Goal: Task Accomplishment & Management: Use online tool/utility

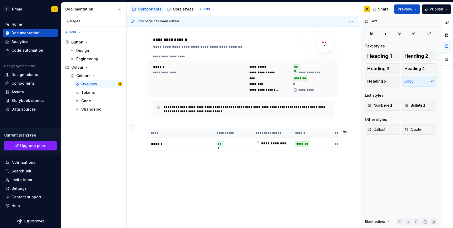
scroll to position [974, 0]
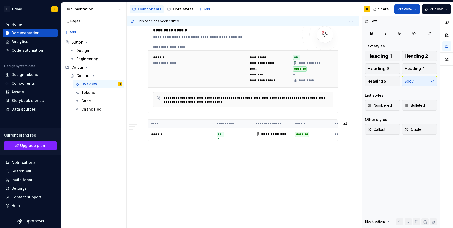
click at [161, 169] on div "This page has been edited. Colours Colours form a clear, functional system that…" at bounding box center [244, 122] width 235 height 212
click at [161, 150] on p at bounding box center [243, 150] width 190 height 6
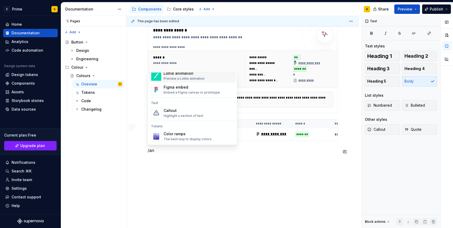
scroll to position [0, 0]
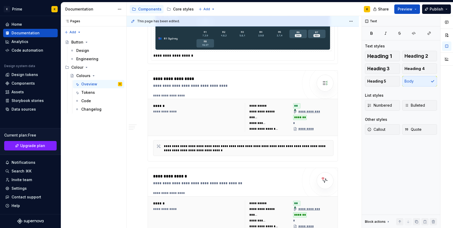
scroll to position [984, 0]
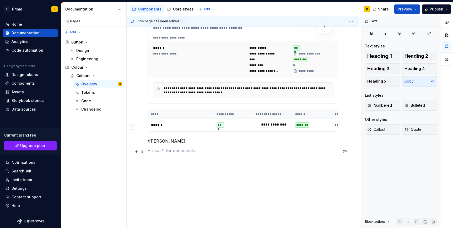
click at [175, 153] on p at bounding box center [243, 150] width 190 height 6
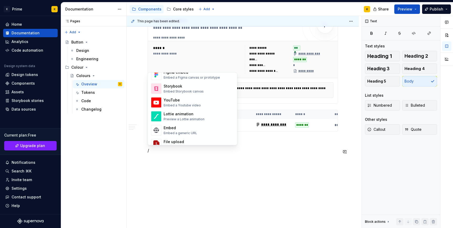
scroll to position [247, 0]
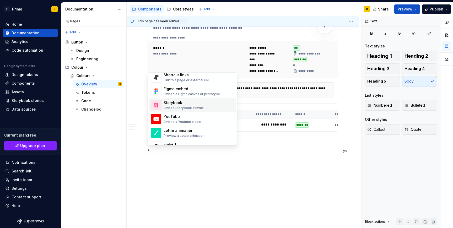
click at [194, 107] on div "Embed Storybook canvas" at bounding box center [184, 108] width 40 height 4
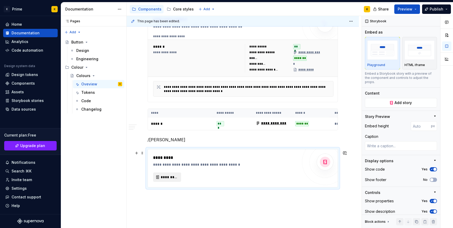
click at [173, 181] on button "*********" at bounding box center [167, 177] width 28 height 9
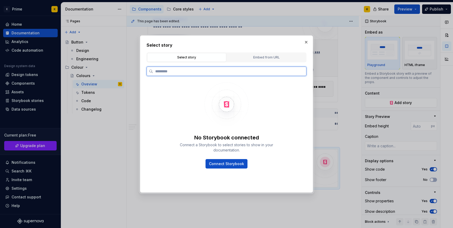
type textarea "*"
paste input "**********"
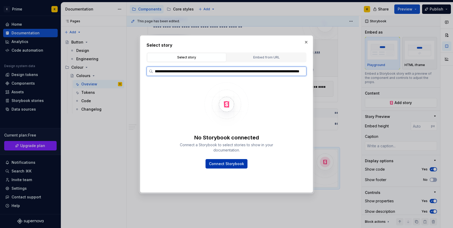
type input "**********"
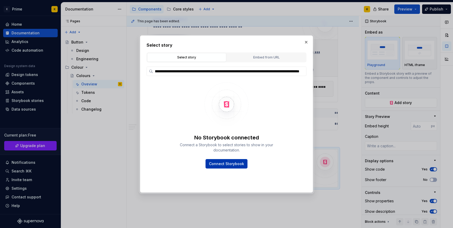
scroll to position [0, 0]
click at [217, 161] on button "Connect Storybook" at bounding box center [227, 163] width 42 height 9
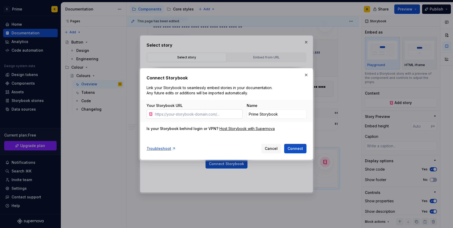
click at [208, 115] on input "Your Storybook URL" at bounding box center [198, 113] width 90 height 9
type input "[URL][DOMAIN_NAME]"
click at [290, 145] on button "Connect" at bounding box center [295, 148] width 22 height 9
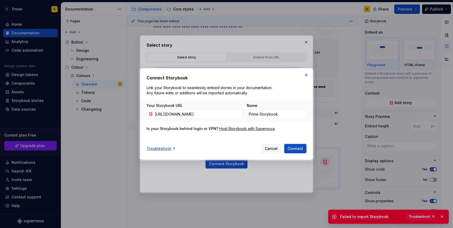
click at [307, 83] on div "Connect Storybook Link your Storybook to seamlessly embed stories in your docum…" at bounding box center [226, 114] width 173 height 92
click at [309, 77] on button "button" at bounding box center [306, 74] width 7 height 7
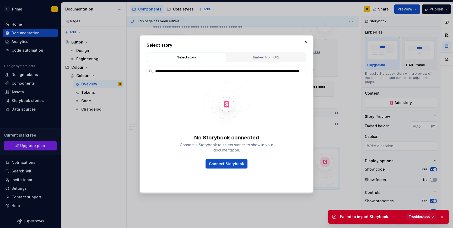
click at [306, 46] on h2 "Select story" at bounding box center [227, 45] width 160 height 6
click at [306, 44] on button "button" at bounding box center [306, 42] width 7 height 7
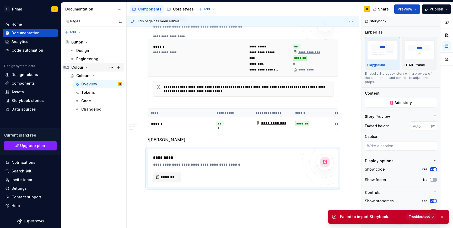
click at [84, 66] on icon "Page tree" at bounding box center [86, 67] width 4 height 4
click at [84, 57] on div "Engineering" at bounding box center [87, 58] width 22 height 5
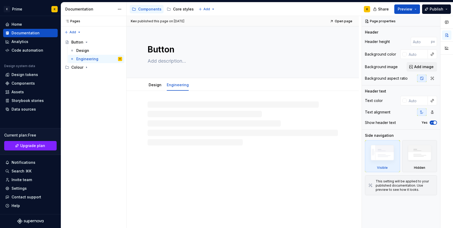
click at [168, 104] on div at bounding box center [243, 124] width 190 height 44
click at [155, 85] on link "Design" at bounding box center [155, 85] width 13 height 4
click at [76, 39] on div "Button" at bounding box center [96, 42] width 51 height 7
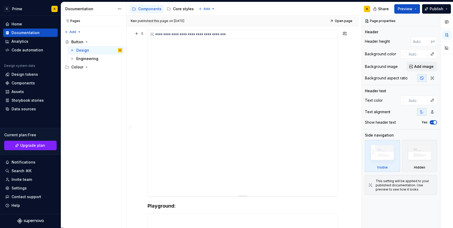
scroll to position [173, 0]
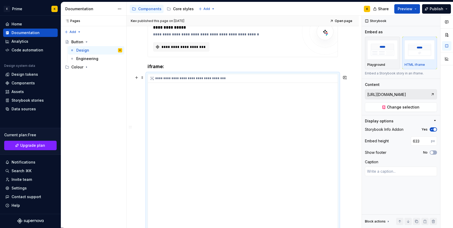
click at [200, 113] on div "**********" at bounding box center [243, 157] width 190 height 166
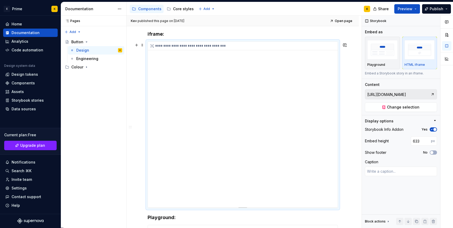
scroll to position [176, 0]
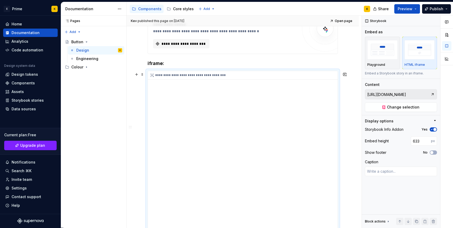
click at [200, 114] on div "**********" at bounding box center [243, 154] width 190 height 166
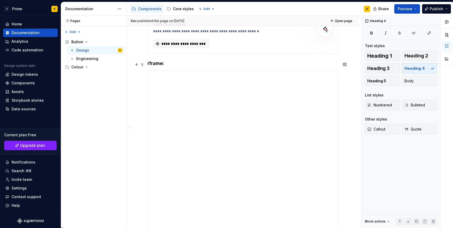
click at [160, 63] on h4 "iframe:" at bounding box center [243, 63] width 190 height 6
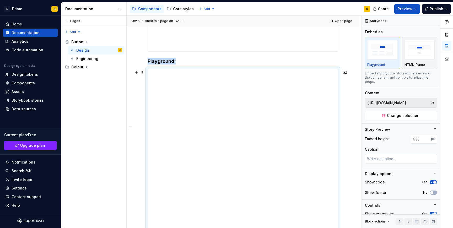
scroll to position [486, 0]
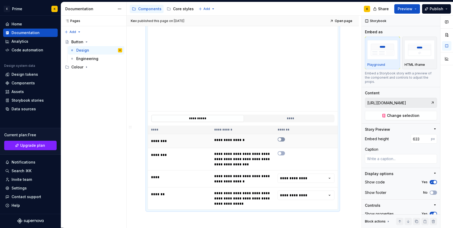
click at [282, 142] on button "button" at bounding box center [281, 139] width 7 height 4
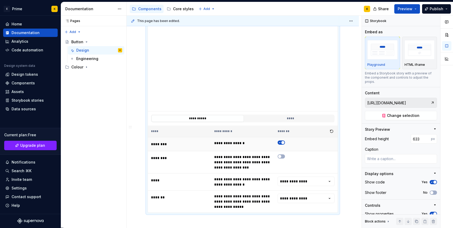
click at [282, 142] on icon "button" at bounding box center [280, 142] width 4 height 3
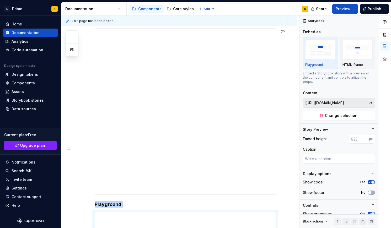
scroll to position [195, 0]
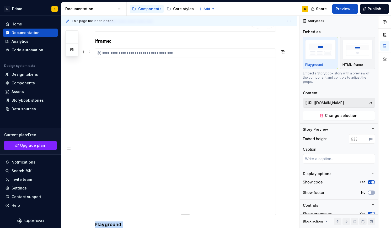
click at [121, 123] on div "**********" at bounding box center [185, 132] width 181 height 166
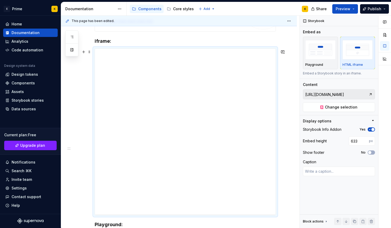
scroll to position [202, 0]
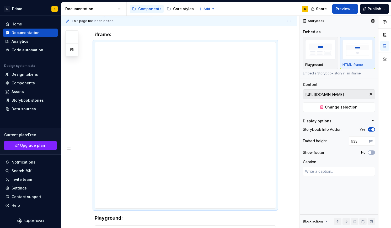
click at [355, 97] on input "[URL][DOMAIN_NAME]" at bounding box center [335, 94] width 65 height 9
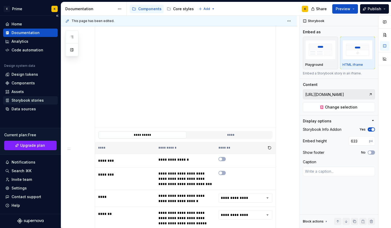
scroll to position [538, 0]
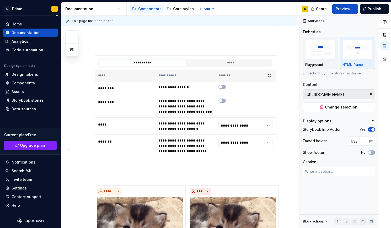
click at [24, 33] on div "Documentation" at bounding box center [26, 32] width 28 height 5
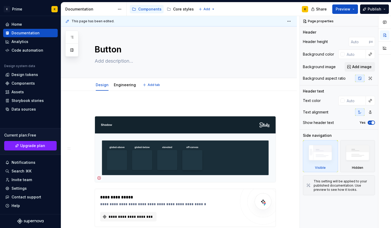
scroll to position [0, 0]
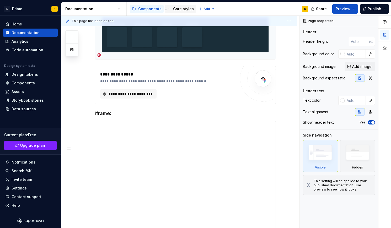
click at [185, 12] on div "Core styles" at bounding box center [180, 9] width 31 height 8
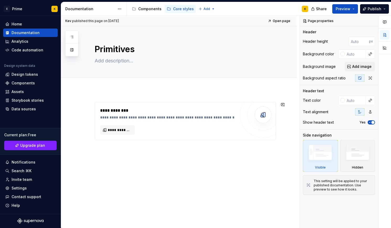
click at [137, 99] on div "**********" at bounding box center [179, 152] width 236 height 126
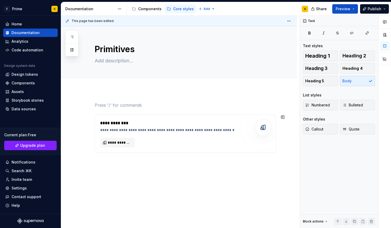
click at [149, 110] on div "**********" at bounding box center [185, 127] width 181 height 51
click at [129, 56] on div "Primitives" at bounding box center [185, 51] width 181 height 51
type textarea "*"
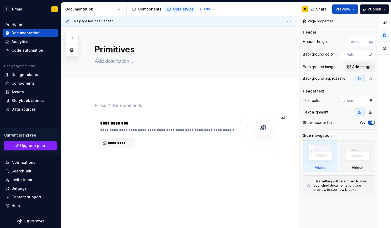
click at [124, 111] on div "**********" at bounding box center [185, 127] width 181 height 51
click at [80, 9] on div "Documentation" at bounding box center [90, 9] width 50 height 5
click at [68, 35] on button "button" at bounding box center [71, 37] width 9 height 9
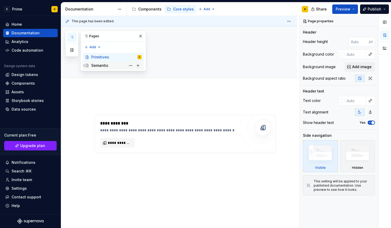
click at [95, 64] on div "Semantic" at bounding box center [99, 65] width 17 height 5
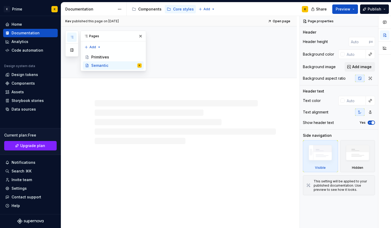
click at [71, 44] on div at bounding box center [71, 44] width 13 height 26
click at [71, 50] on button "button" at bounding box center [71, 49] width 9 height 9
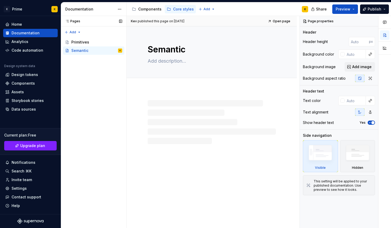
click at [98, 59] on div "Pages Pages Add Accessibility guide for tree Page tree. Navigate the tree with …" at bounding box center [94, 122] width 66 height 212
click at [85, 47] on div "Semantic K" at bounding box center [96, 50] width 51 height 7
click at [84, 42] on div "Primitives" at bounding box center [80, 42] width 18 height 5
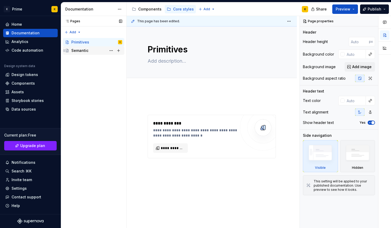
click at [93, 54] on div "Semantic" at bounding box center [93, 50] width 61 height 8
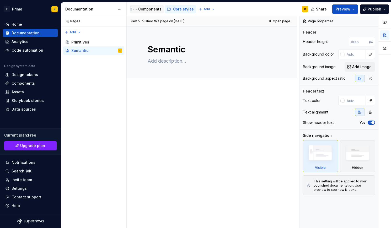
click at [151, 13] on div "Components" at bounding box center [147, 9] width 34 height 8
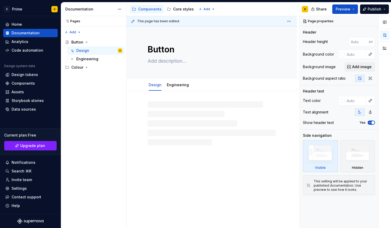
type textarea "*"
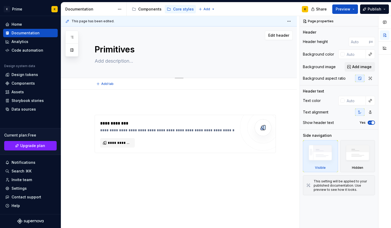
click at [126, 76] on div "Primitives" at bounding box center [185, 51] width 181 height 51
type textarea "*"
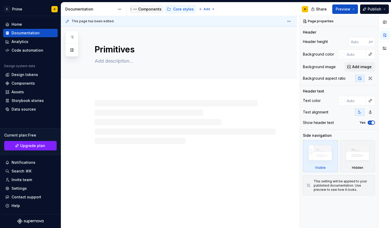
click at [151, 10] on div "Components" at bounding box center [149, 9] width 23 height 5
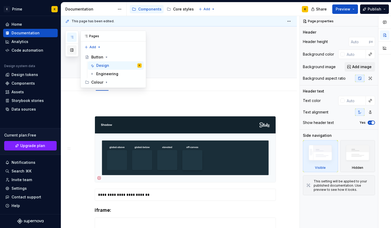
click at [71, 53] on button "button" at bounding box center [71, 49] width 9 height 9
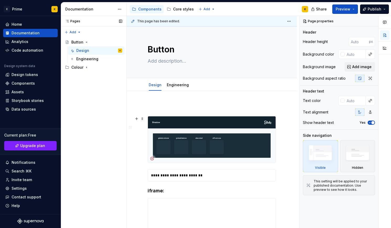
scroll to position [0, 0]
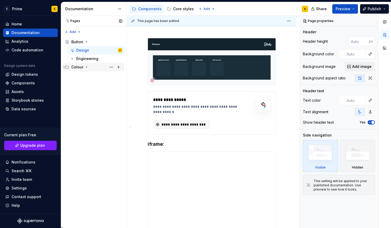
click at [90, 66] on div "Colour" at bounding box center [96, 66] width 51 height 7
click at [93, 79] on div "Colours" at bounding box center [99, 75] width 46 height 7
click at [93, 86] on div "Oveview" at bounding box center [89, 83] width 16 height 5
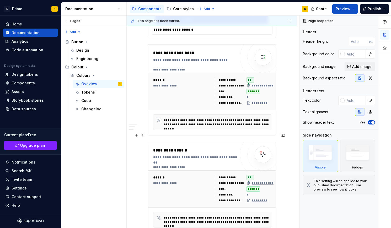
scroll to position [1023, 0]
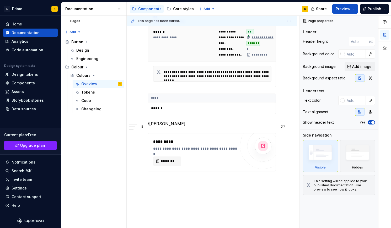
type textarea "*"
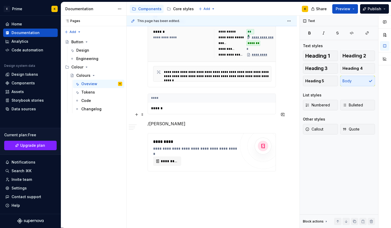
click at [172, 121] on p "/[PERSON_NAME]" at bounding box center [212, 124] width 128 height 6
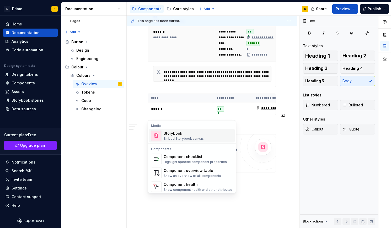
click at [186, 135] on div "Storybook" at bounding box center [184, 133] width 40 height 5
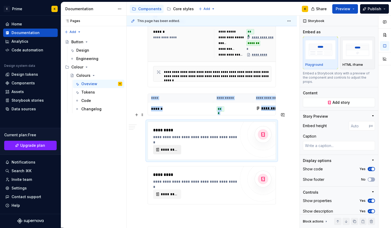
click at [173, 145] on button "*********" at bounding box center [167, 149] width 28 height 9
type textarea "*"
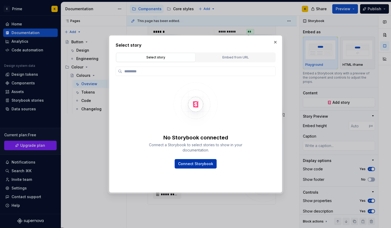
click at [199, 167] on button "Connect Storybook" at bounding box center [196, 163] width 42 height 9
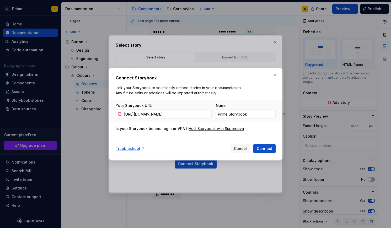
scroll to position [0, 117]
type input "[URL][DOMAIN_NAME]"
click at [265, 147] on span "Connect" at bounding box center [264, 148] width 15 height 5
type input "Prime Storybook 1"
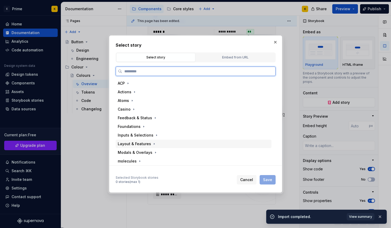
click at [157, 142] on div "Layout & Features" at bounding box center [194, 144] width 156 height 8
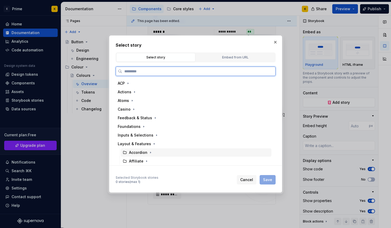
click at [143, 153] on div "Accordion" at bounding box center [138, 152] width 18 height 5
click at [138, 160] on div "Playgroup" at bounding box center [143, 161] width 19 height 5
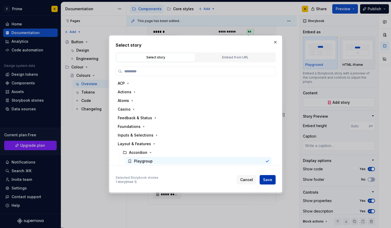
click at [268, 180] on span "Save" at bounding box center [267, 179] width 9 height 5
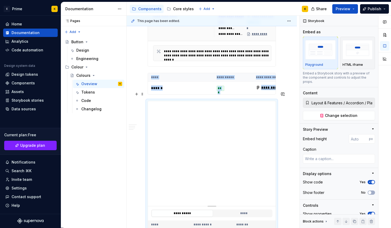
scroll to position [1051, 0]
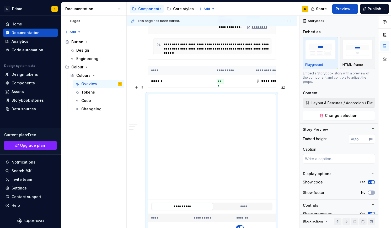
click at [238, 203] on div "**********" at bounding box center [211, 207] width 121 height 8
click at [238, 203] on button "****" at bounding box center [244, 206] width 61 height 7
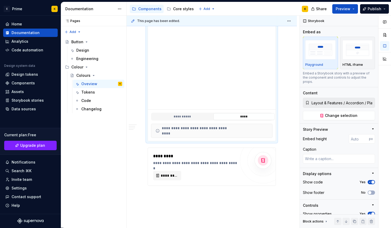
scroll to position [1164, 0]
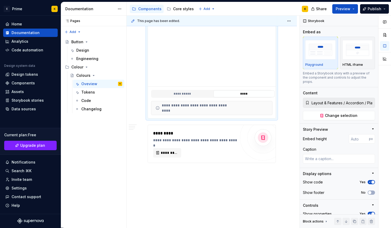
type textarea "*"
